Goal: Task Accomplishment & Management: Manage account settings

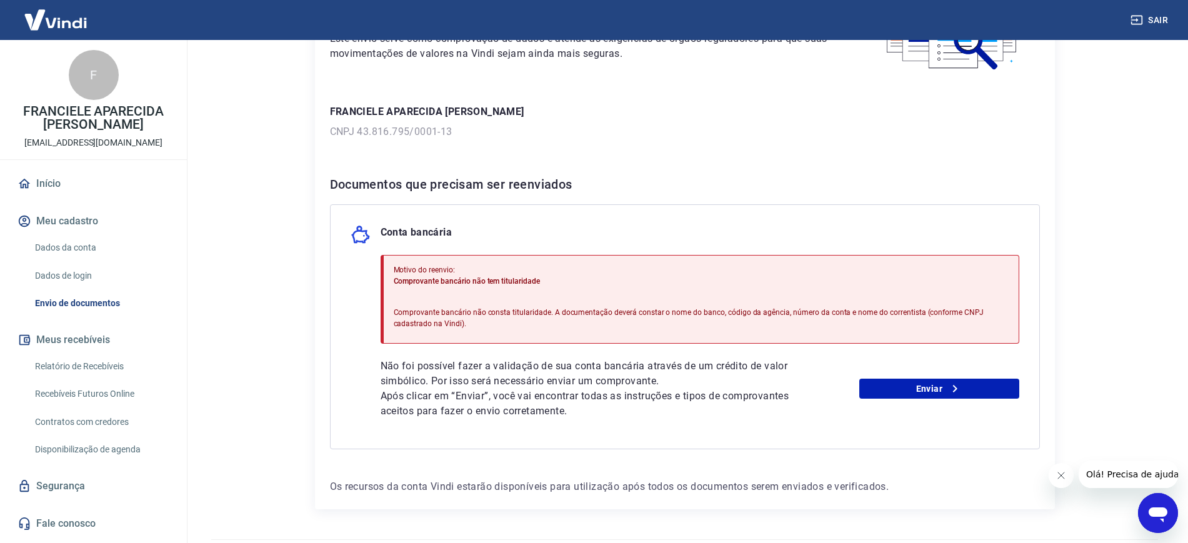
scroll to position [156, 0]
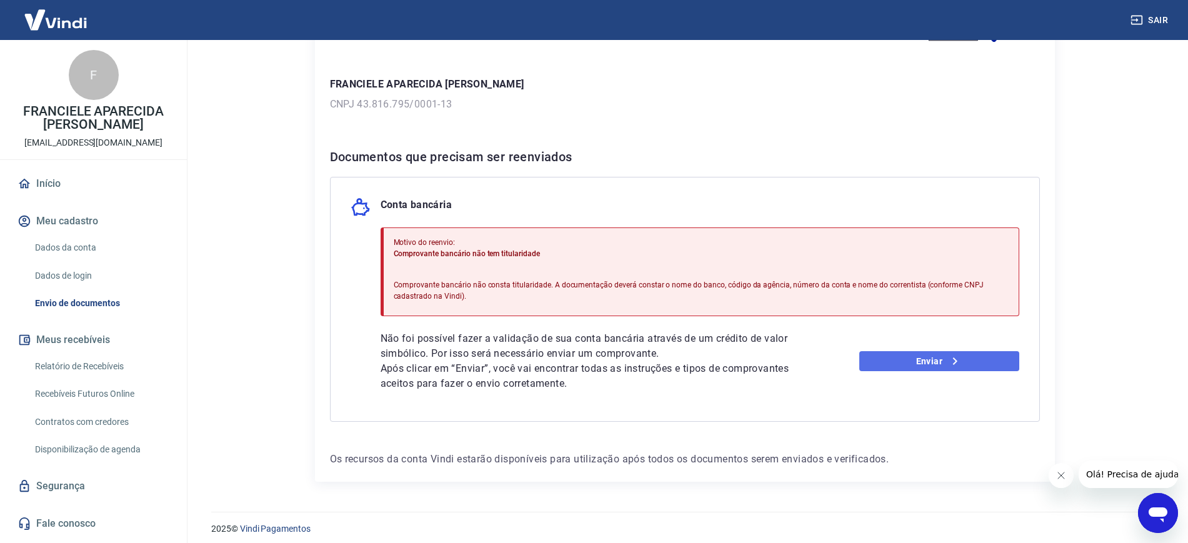
click at [898, 368] on link "Enviar" at bounding box center [939, 361] width 160 height 20
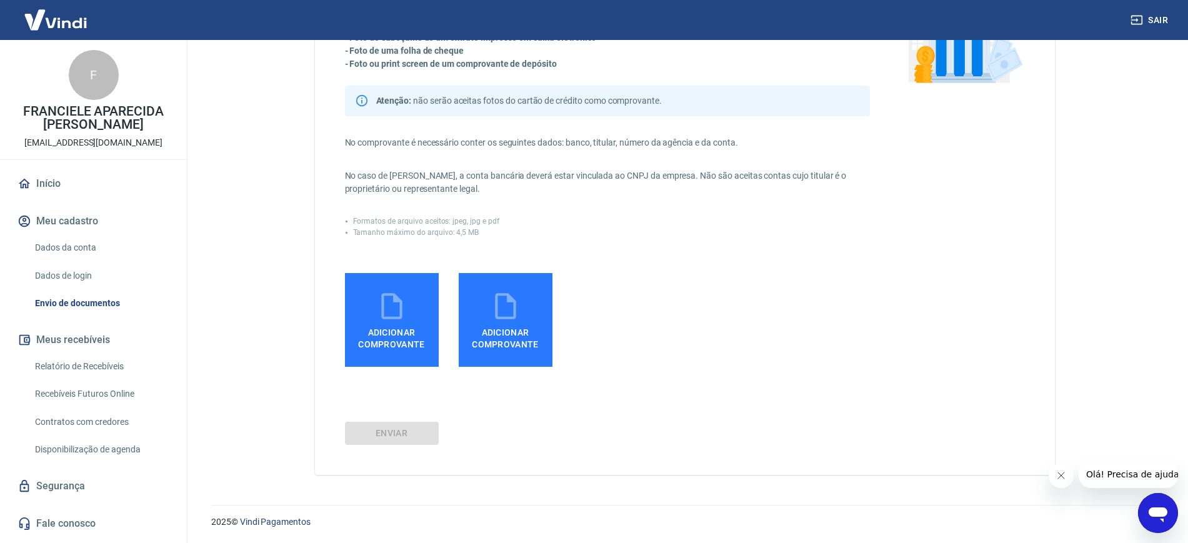
scroll to position [148, 0]
click at [384, 297] on icon at bounding box center [391, 305] width 31 height 31
click at [0, 0] on input "Adicionar comprovante" at bounding box center [0, 0] width 0 height 0
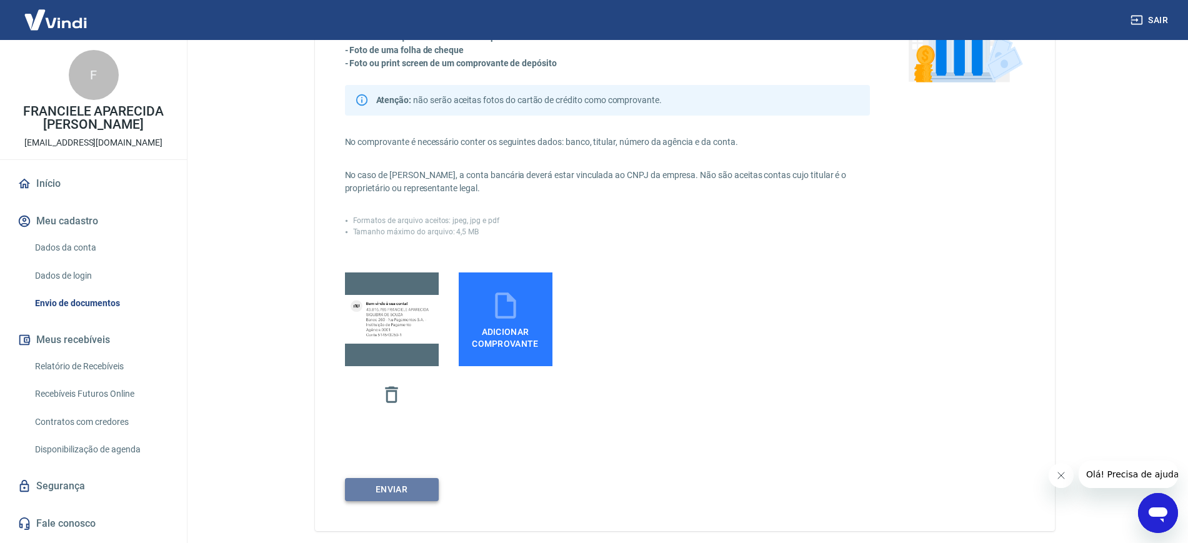
click at [402, 494] on button "ENVIAR" at bounding box center [392, 489] width 94 height 23
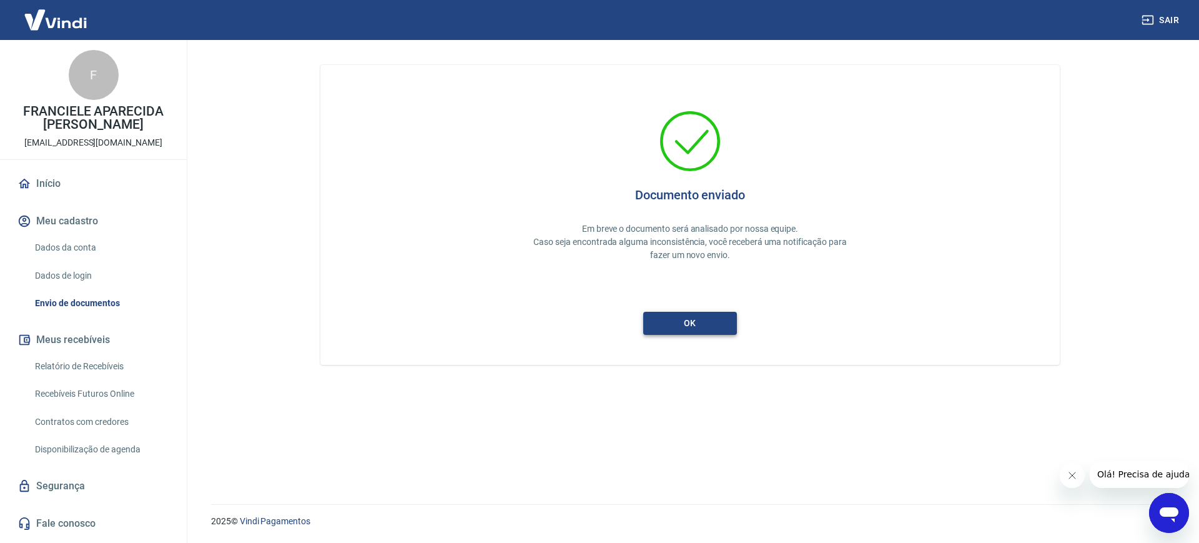
click at [683, 322] on button "ok" at bounding box center [690, 323] width 94 height 23
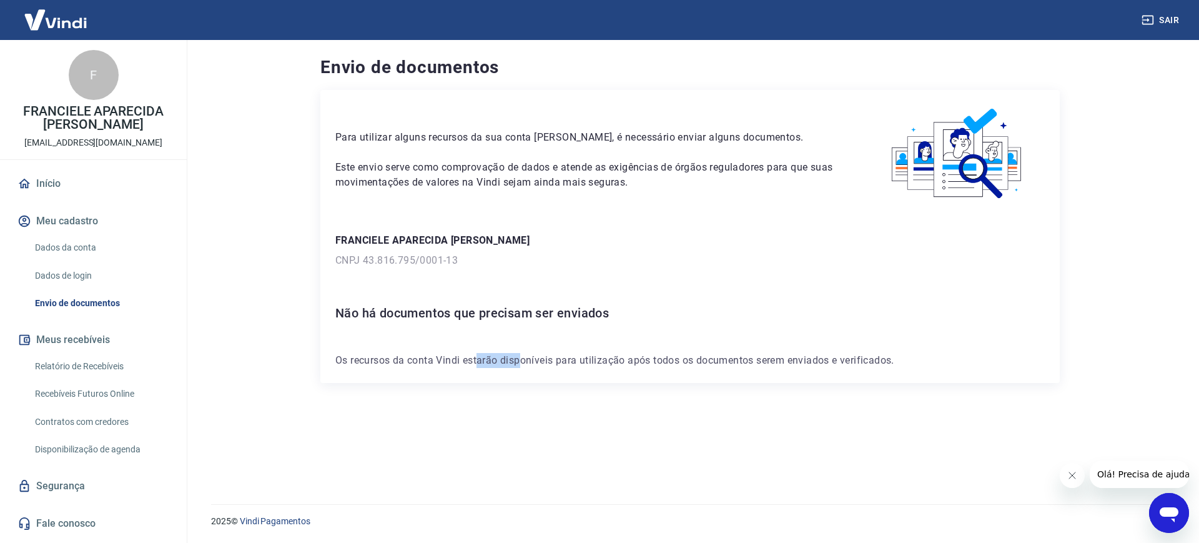
drag, startPoint x: 505, startPoint y: 412, endPoint x: 566, endPoint y: 412, distance: 60.6
click at [535, 417] on div "Para utilizar alguns recursos da sua conta [PERSON_NAME], é necessário enviar a…" at bounding box center [690, 282] width 740 height 384
click at [566, 411] on div "Para utilizar alguns recursos da sua conta [PERSON_NAME], é necessário enviar a…" at bounding box center [690, 282] width 740 height 384
drag, startPoint x: 364, startPoint y: 349, endPoint x: 365, endPoint y: 355, distance: 6.4
click at [364, 349] on div "Para utilizar alguns recursos da sua conta [PERSON_NAME], é necessário enviar a…" at bounding box center [690, 236] width 740 height 293
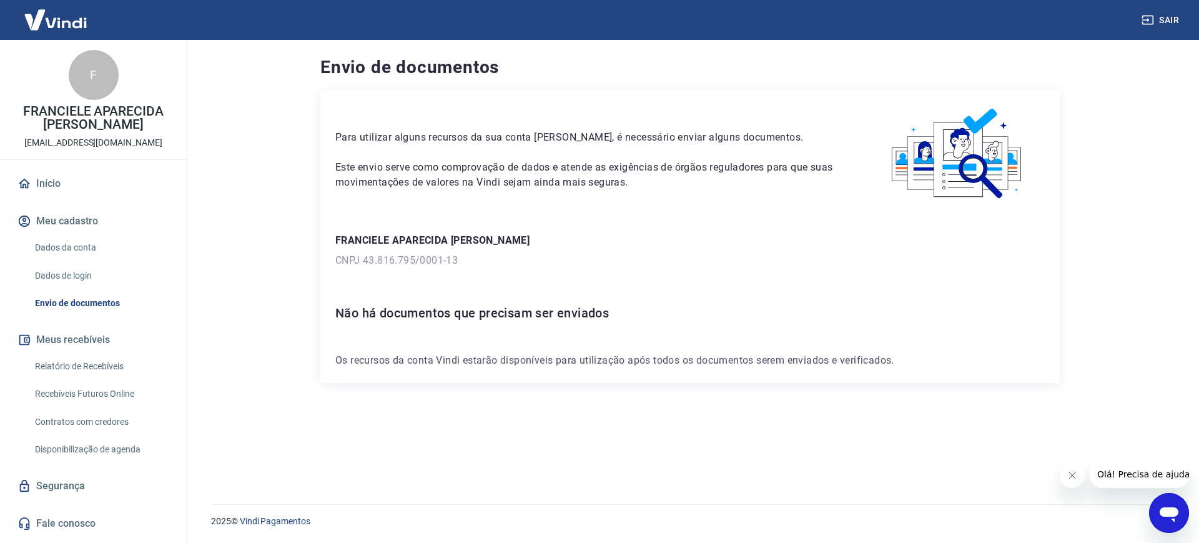
click at [372, 439] on div "Para utilizar alguns recursos da sua conta [PERSON_NAME], é necessário enviar a…" at bounding box center [690, 282] width 740 height 384
click at [389, 280] on div "Para utilizar alguns recursos da sua conta [PERSON_NAME], é necessário enviar a…" at bounding box center [690, 236] width 740 height 293
click at [72, 223] on button "Meu cadastro" at bounding box center [93, 220] width 157 height 27
click at [76, 246] on link "Dados da conta" at bounding box center [101, 248] width 142 height 26
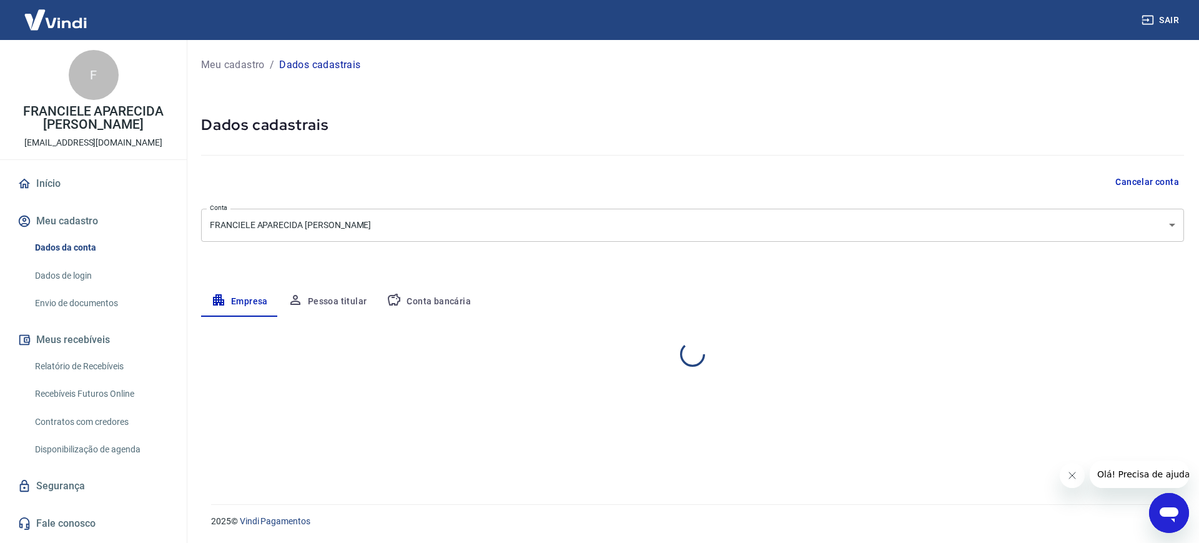
select select "SP"
select select "business"
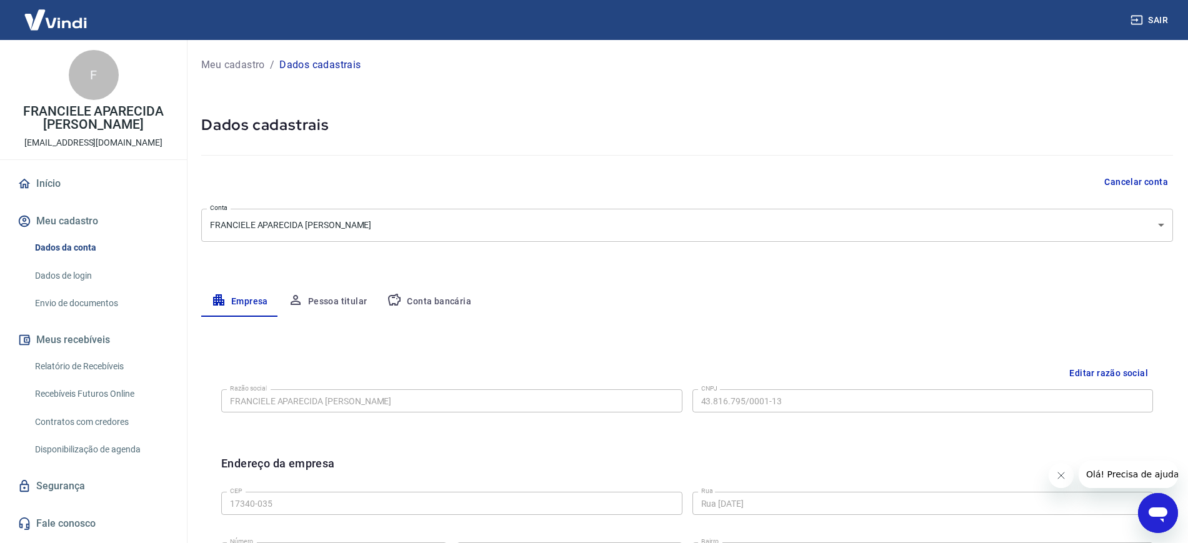
click at [452, 296] on button "Conta bancária" at bounding box center [429, 302] width 104 height 30
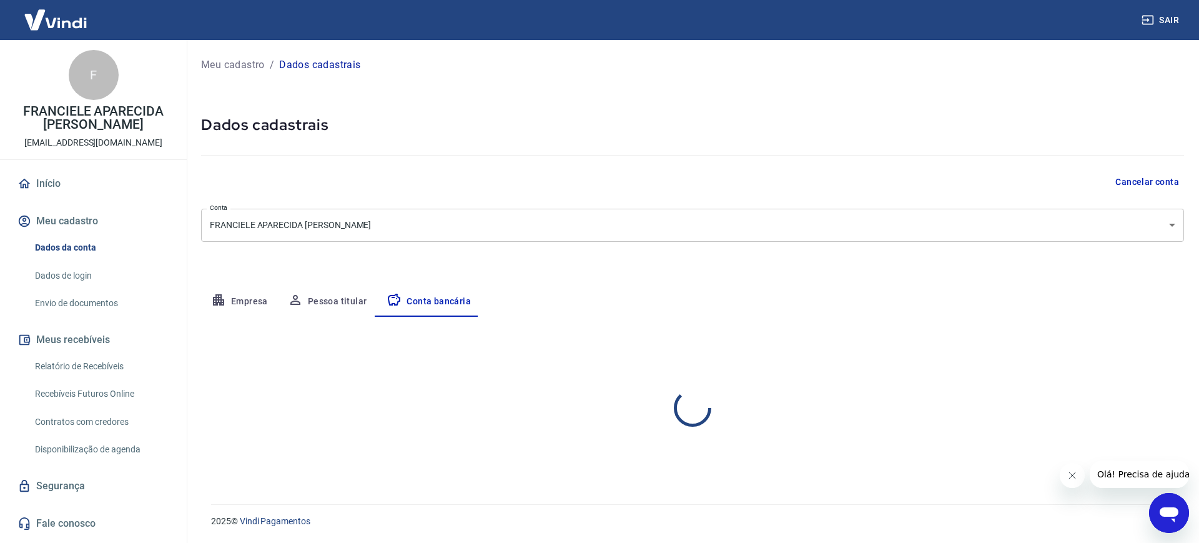
select select "1"
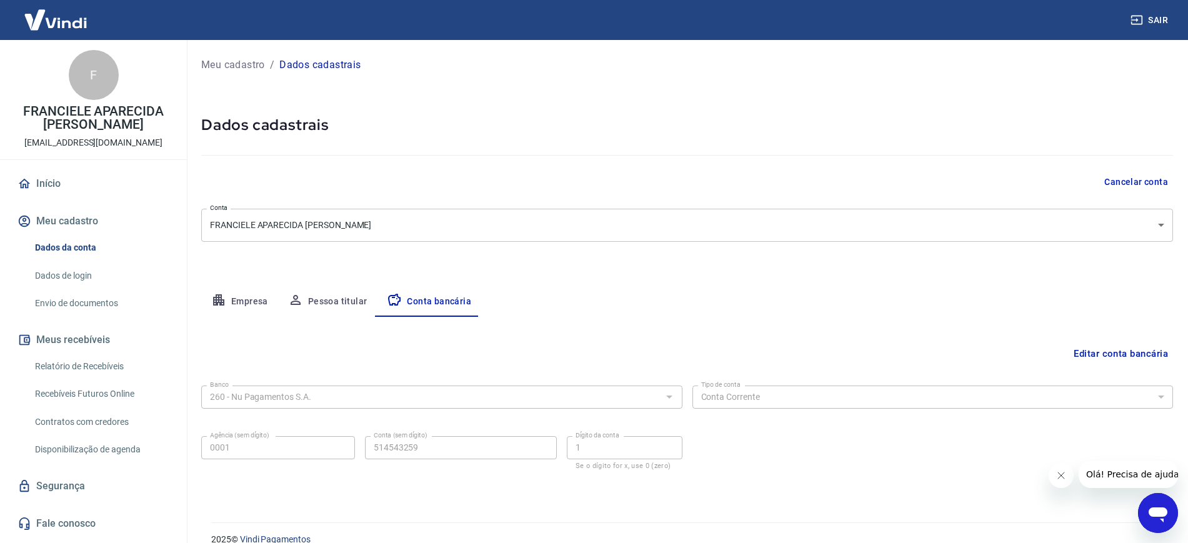
scroll to position [18, 0]
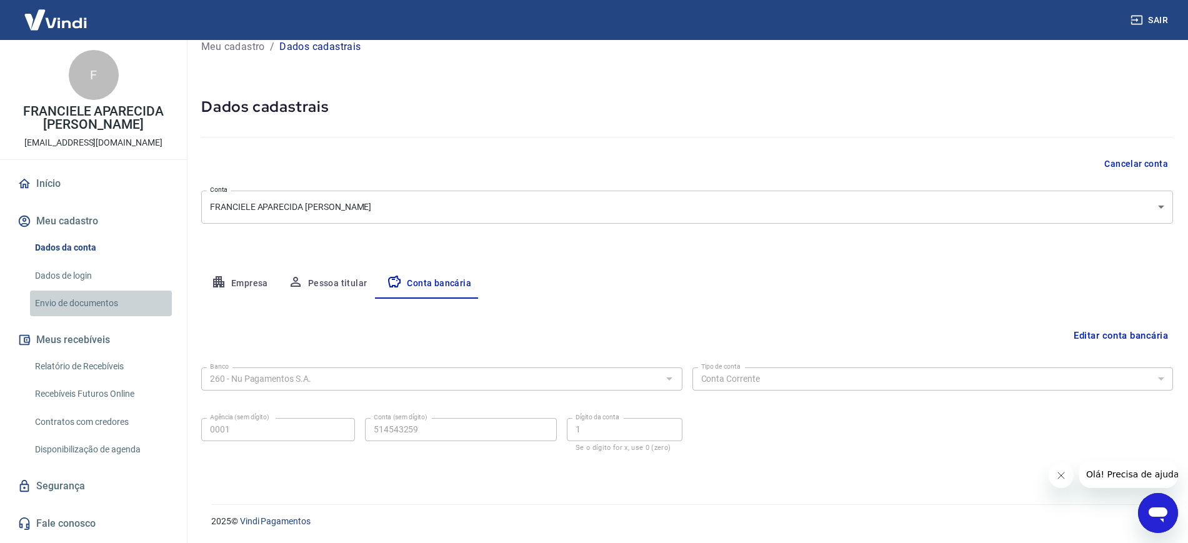
click at [89, 295] on link "Envio de documentos" at bounding box center [101, 303] width 142 height 26
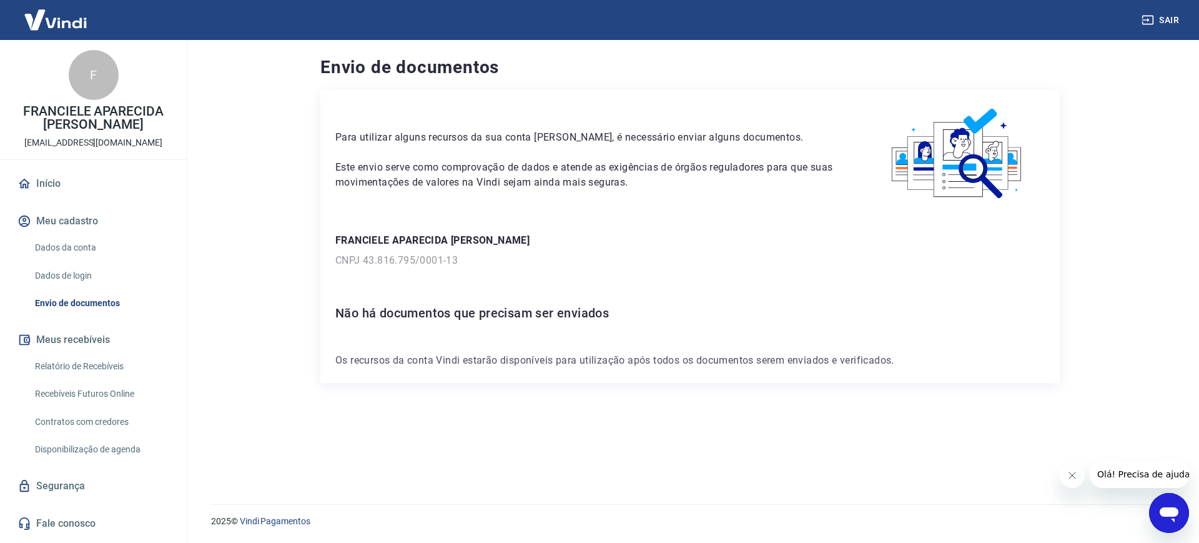
drag, startPoint x: 81, startPoint y: 44, endPoint x: 79, endPoint y: 32, distance: 11.9
click at [80, 40] on div "F FRANCIELE APARECIDA [PERSON_NAME] [EMAIL_ADDRESS][DOMAIN_NAME]" at bounding box center [93, 99] width 187 height 119
click at [77, 16] on img at bounding box center [55, 20] width 81 height 38
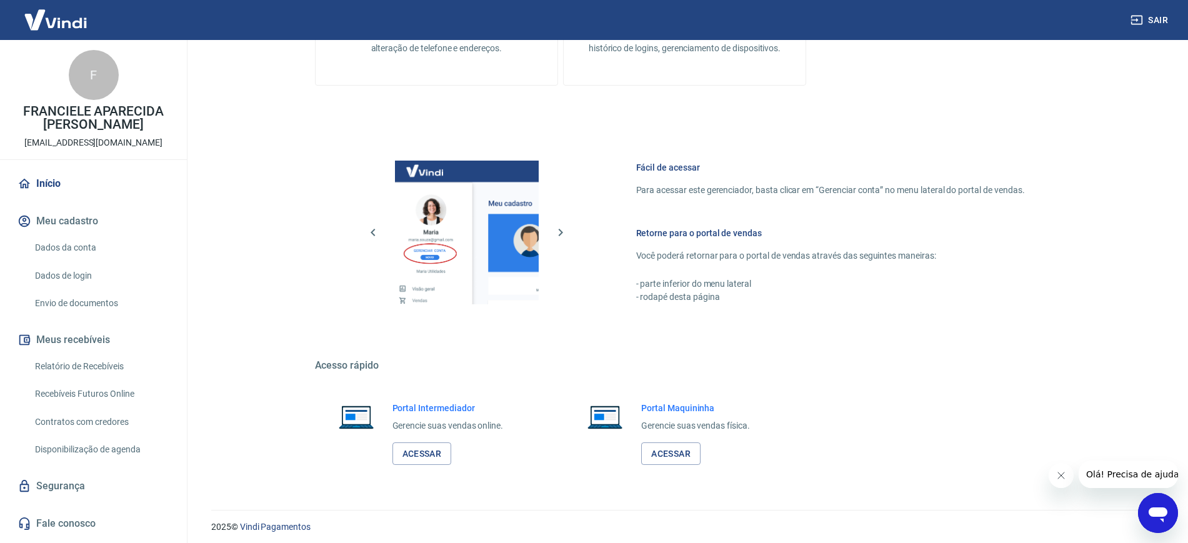
scroll to position [560, 0]
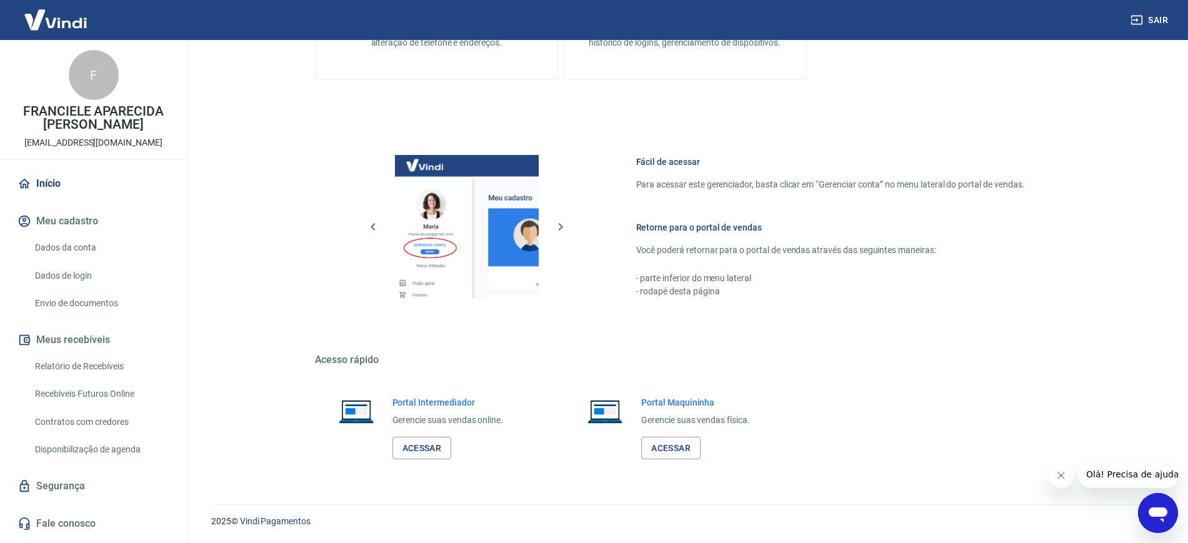
click at [106, 307] on link "Envio de documentos" at bounding box center [101, 303] width 142 height 26
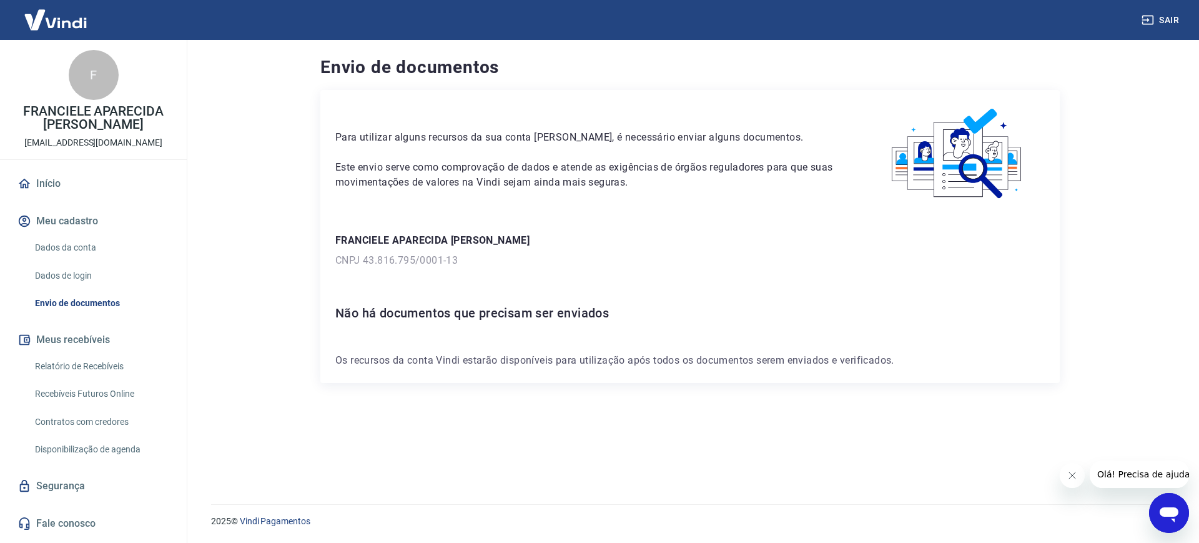
click at [1068, 477] on icon "Fechar mensagem da empresa" at bounding box center [1072, 475] width 10 height 10
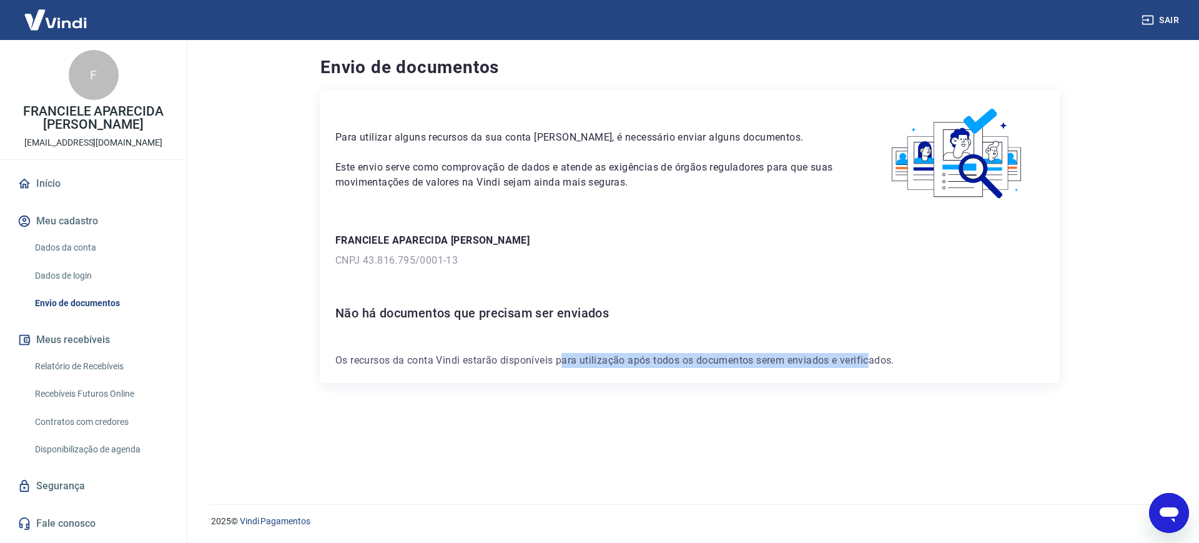
drag, startPoint x: 872, startPoint y: 459, endPoint x: 454, endPoint y: 394, distance: 423.6
click at [489, 407] on div "Para utilizar alguns recursos da sua conta [PERSON_NAME], é necessário enviar a…" at bounding box center [690, 282] width 740 height 384
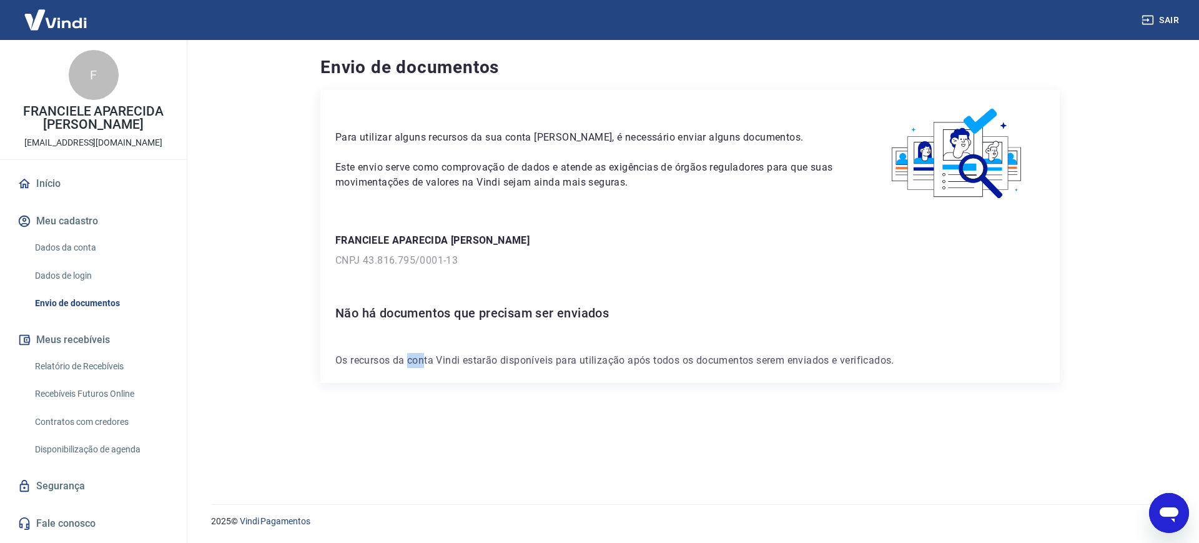
click at [405, 389] on div "Para utilizar alguns recursos da sua conta [PERSON_NAME], é necessário enviar a…" at bounding box center [690, 282] width 740 height 384
drag, startPoint x: 307, startPoint y: 369, endPoint x: 307, endPoint y: 346, distance: 23.1
click at [306, 361] on div "Envio de documentos Para utilizar alguns recursos da sua conta [PERSON_NAME], é…" at bounding box center [690, 264] width 770 height 449
click at [311, 309] on div "Envio de documentos Para utilizar alguns recursos da sua conta [PERSON_NAME], é…" at bounding box center [690, 264] width 770 height 449
